Goal: Navigation & Orientation: Find specific page/section

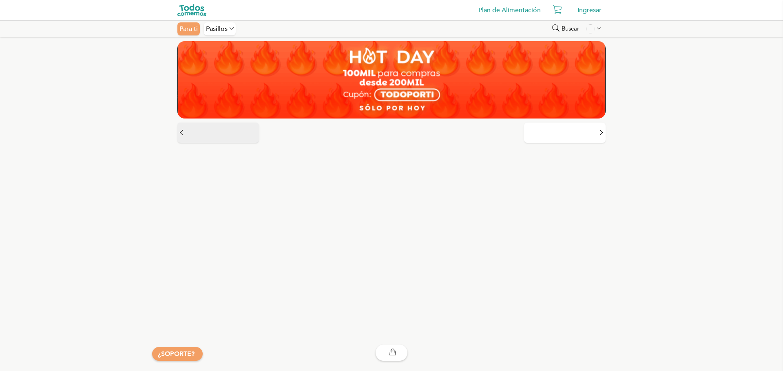
click at [187, 134] on button at bounding box center [218, 133] width 82 height 20
click at [215, 26] on div "Pasillos" at bounding box center [220, 28] width 32 height 13
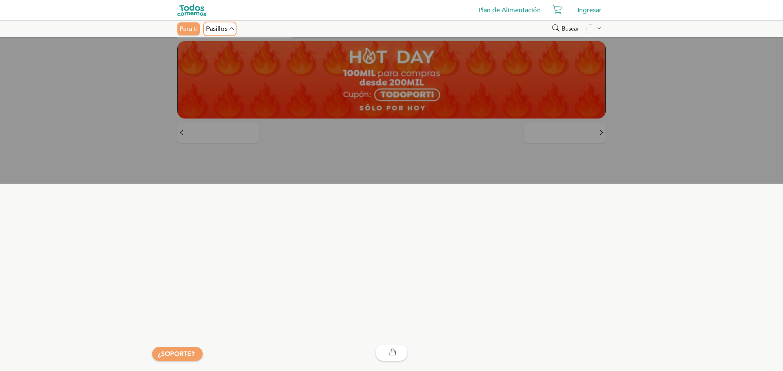
click at [215, 26] on div "Pasillos" at bounding box center [220, 28] width 32 height 13
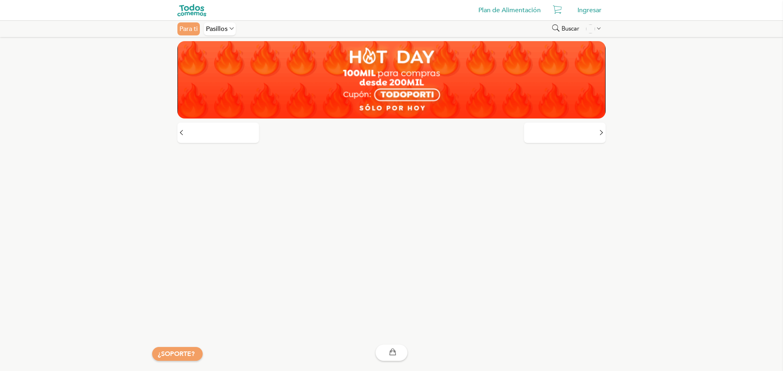
click at [195, 29] on div "Para ti" at bounding box center [188, 28] width 22 height 13
click at [216, 30] on div "Pasillos" at bounding box center [220, 28] width 32 height 13
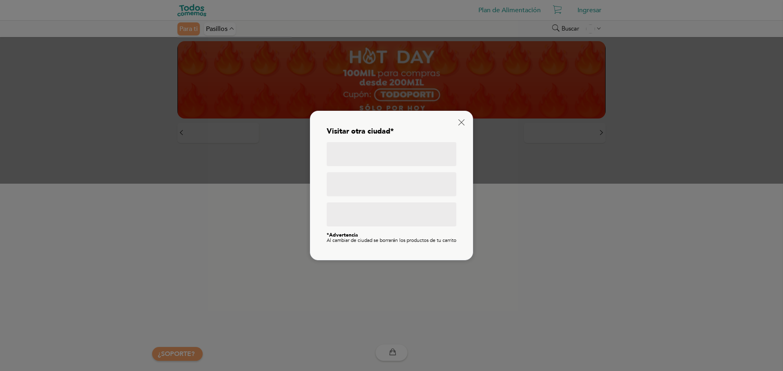
click at [419, 148] on div at bounding box center [391, 154] width 130 height 24
click at [412, 179] on div at bounding box center [391, 184] width 130 height 24
click at [404, 203] on div at bounding box center [391, 215] width 130 height 24
click at [460, 119] on icon at bounding box center [461, 122] width 6 height 6
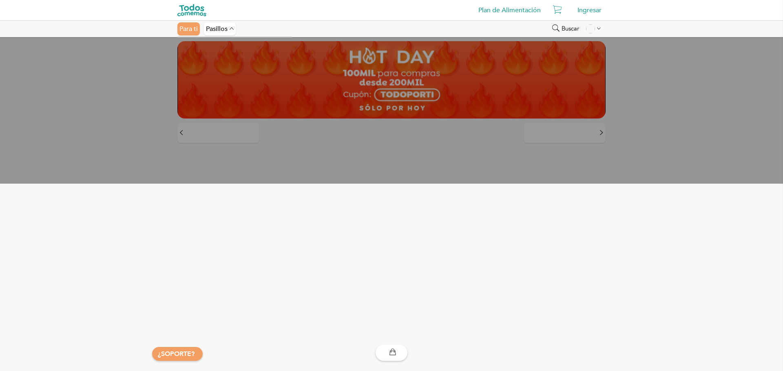
click at [520, 13] on link "Plan de Alimentación" at bounding box center [509, 10] width 71 height 16
